Goal: Check status: Check status

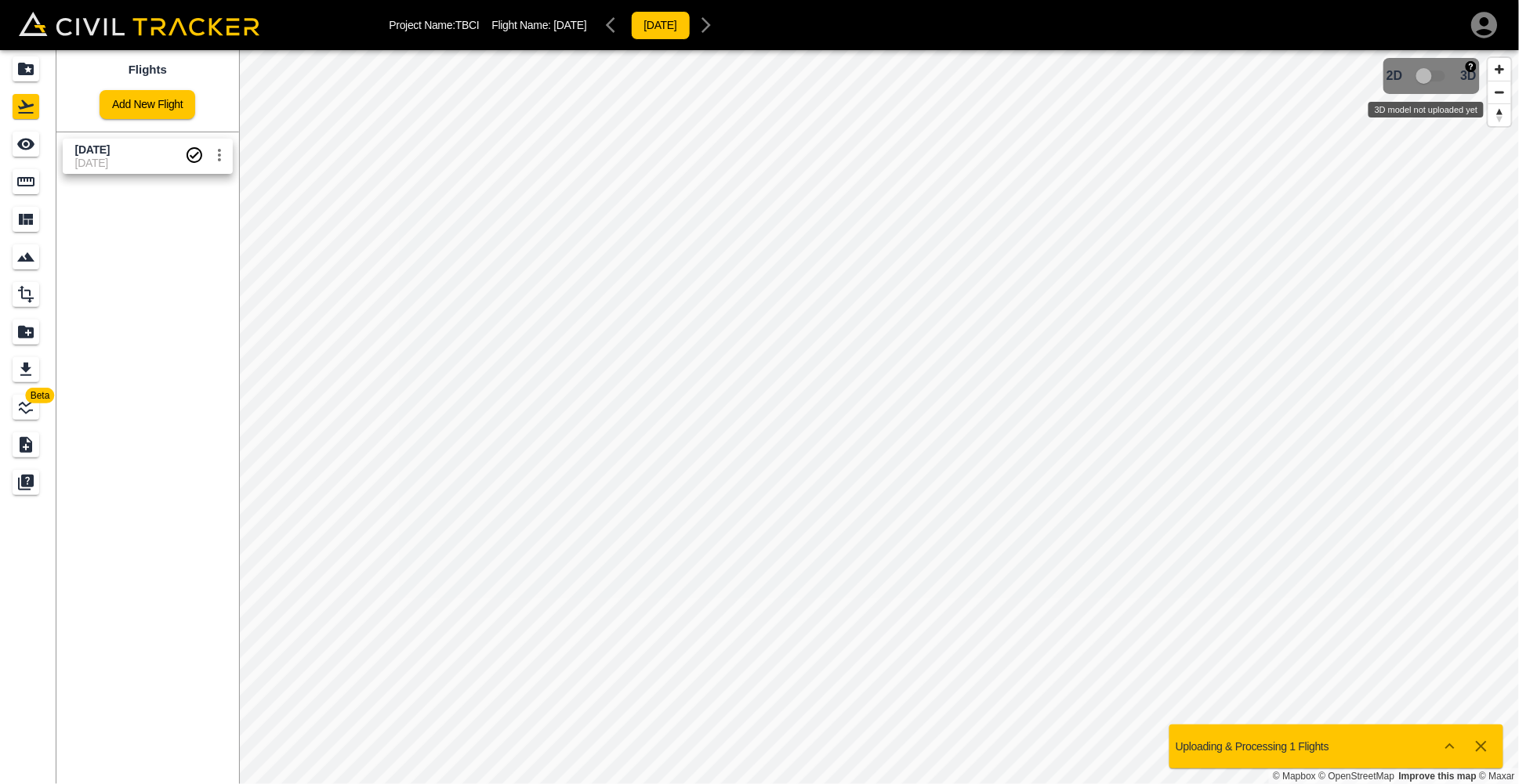
click at [1424, 75] on span "3D model not uploaded yet" at bounding box center [1432, 76] width 46 height 30
click at [747, 0] on html "Project Name: TBCI Flight Name: [DATE] [DATE] Beta Flights Add New Flight [DATE…" at bounding box center [759, 392] width 1519 height 784
